Goal: Information Seeking & Learning: Check status

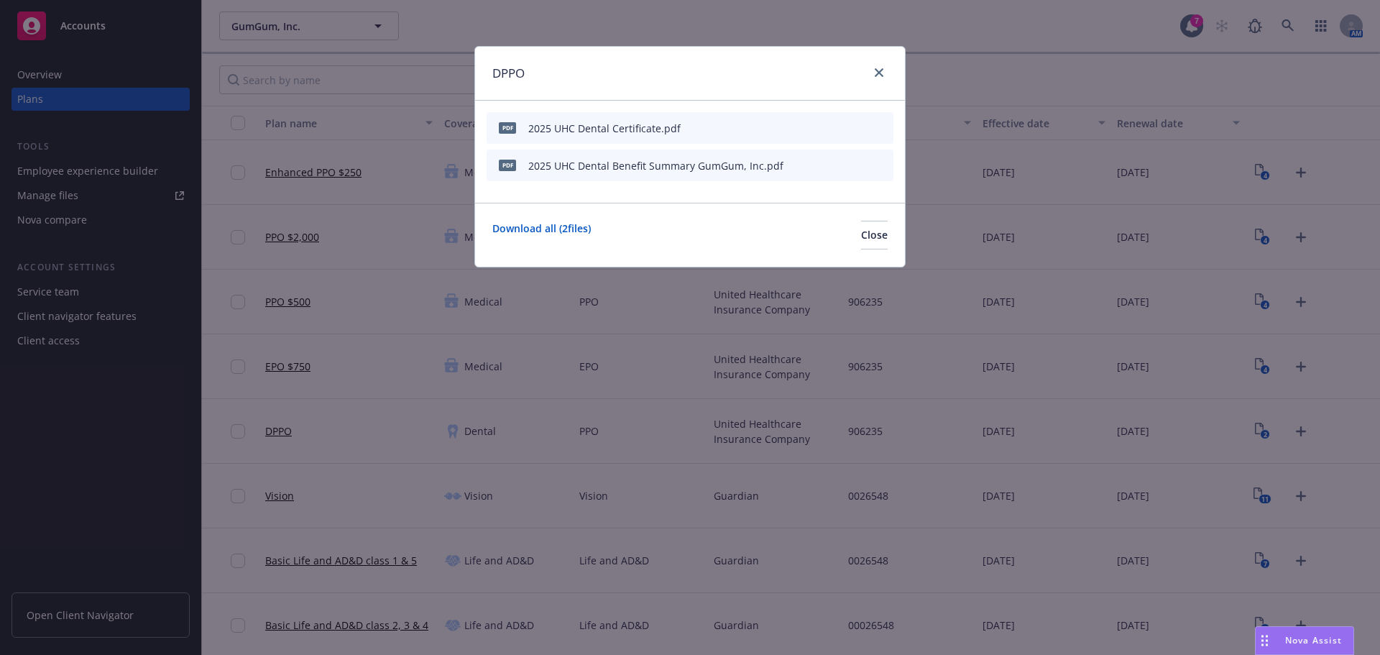
scroll to position [72, 0]
